Goal: Information Seeking & Learning: Learn about a topic

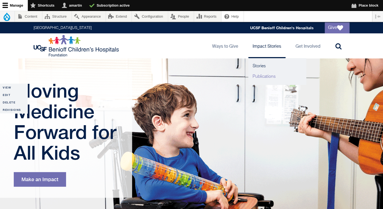
click at [262, 75] on link "Publications" at bounding box center [277, 76] width 58 height 10
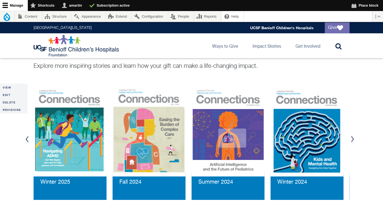
scroll to position [589, 0]
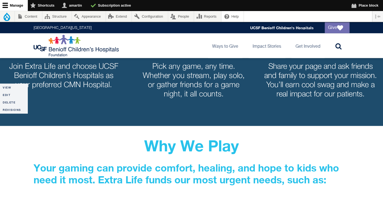
scroll to position [426, 0]
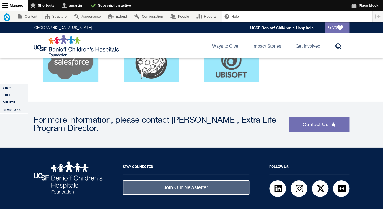
scroll to position [1345, 0]
